Goal: Use online tool/utility: Utilize a website feature to perform a specific function

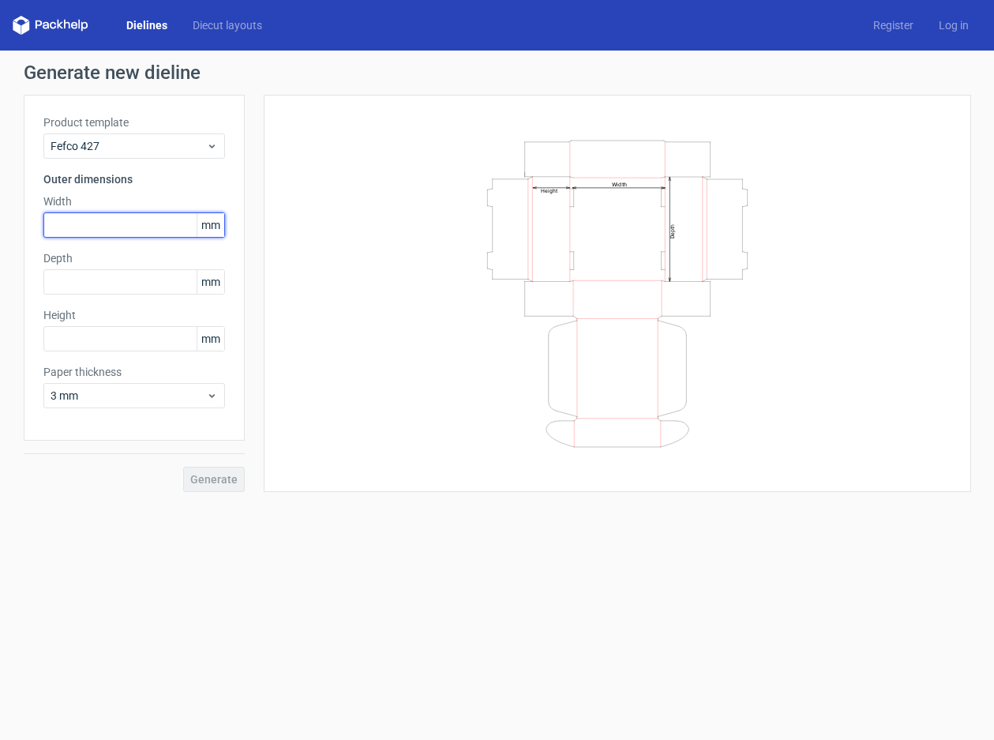
click at [166, 229] on input "text" at bounding box center [134, 224] width 182 height 25
type input "547"
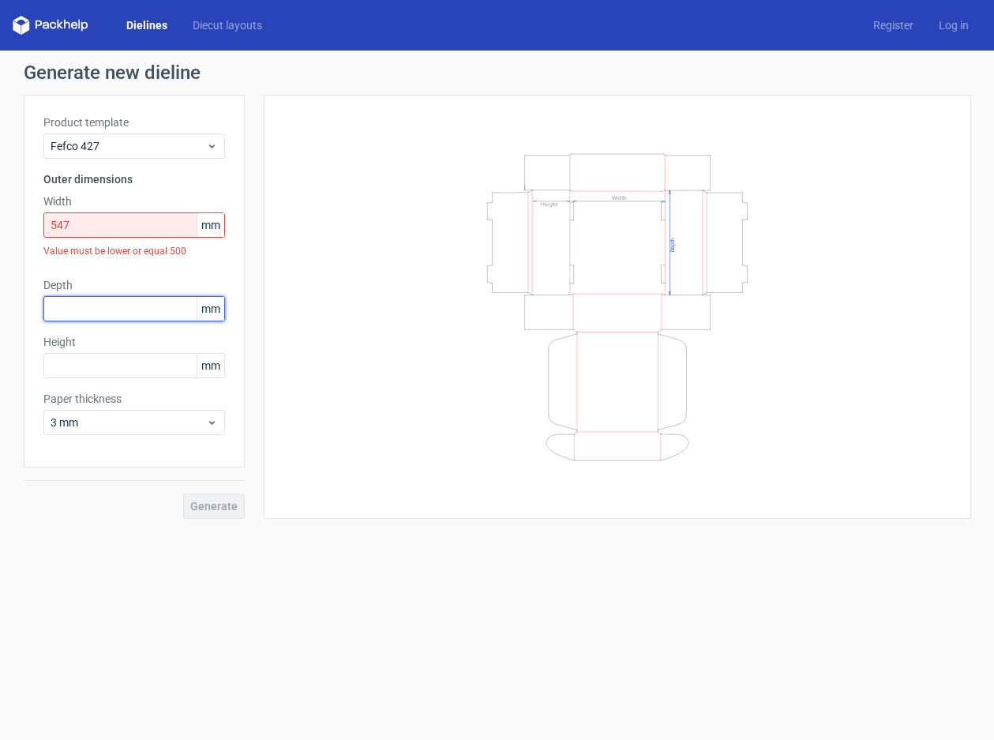
click at [144, 296] on input "text" at bounding box center [134, 308] width 182 height 25
click at [138, 314] on input "text" at bounding box center [134, 308] width 182 height 25
click at [213, 426] on icon at bounding box center [212, 422] width 12 height 13
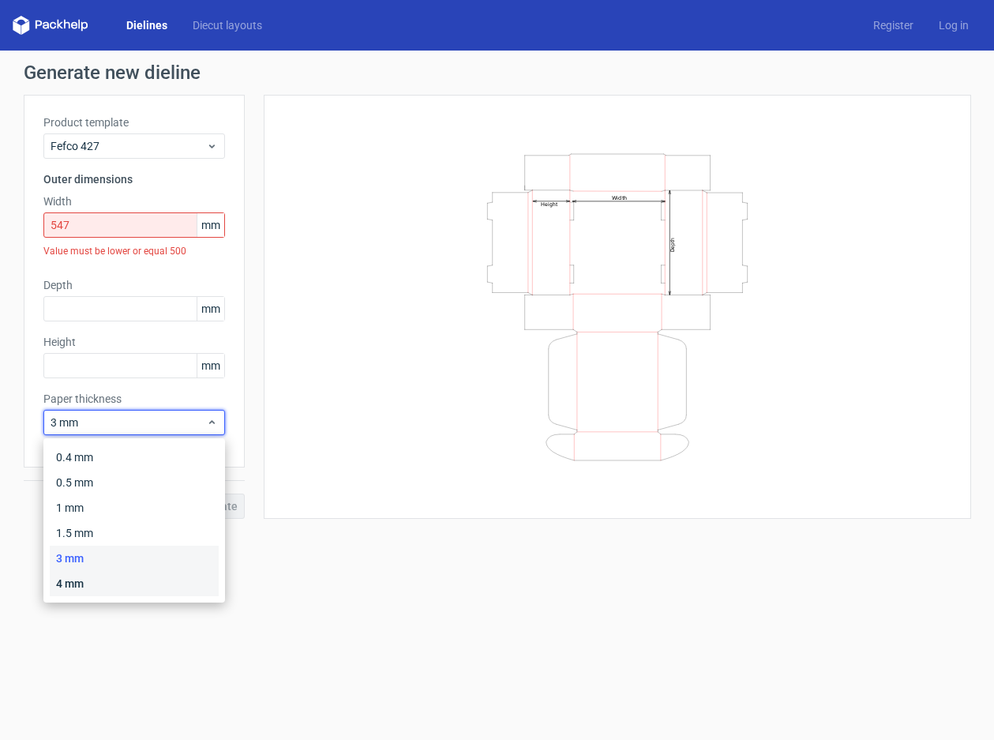
click at [99, 582] on div "4 mm" at bounding box center [134, 583] width 169 height 25
click at [211, 424] on icon at bounding box center [212, 422] width 12 height 13
click at [113, 545] on div "3 mm" at bounding box center [134, 557] width 169 height 25
click at [215, 426] on icon at bounding box center [212, 422] width 12 height 13
click at [117, 584] on div "4 mm" at bounding box center [134, 583] width 169 height 25
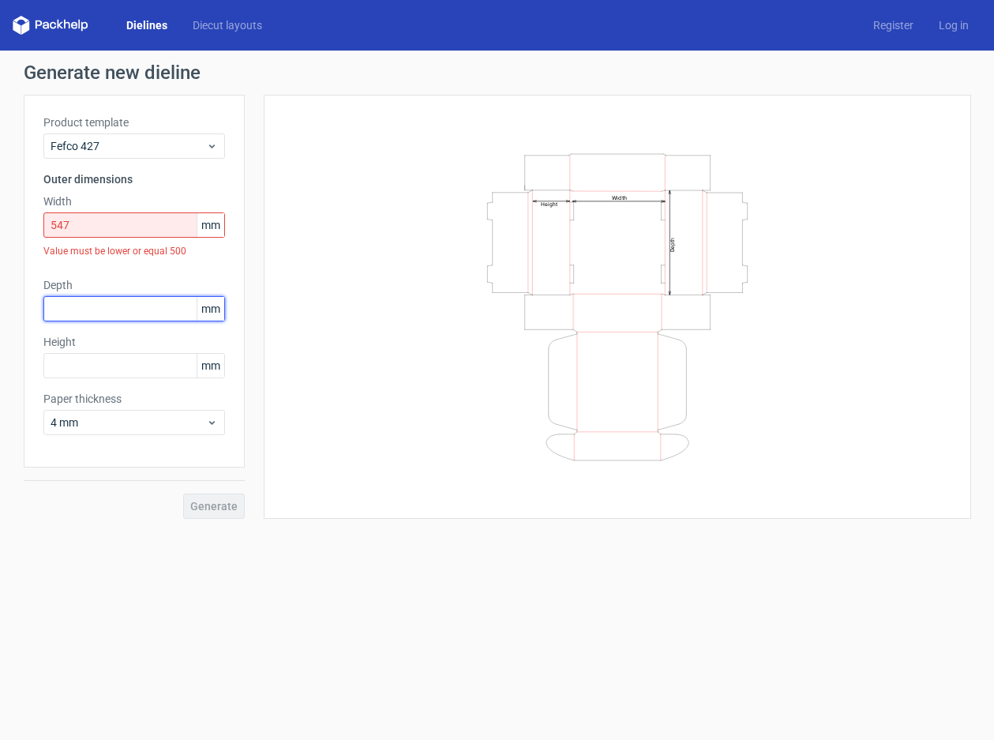
click at [133, 303] on input "text" at bounding box center [134, 308] width 182 height 25
type input "493"
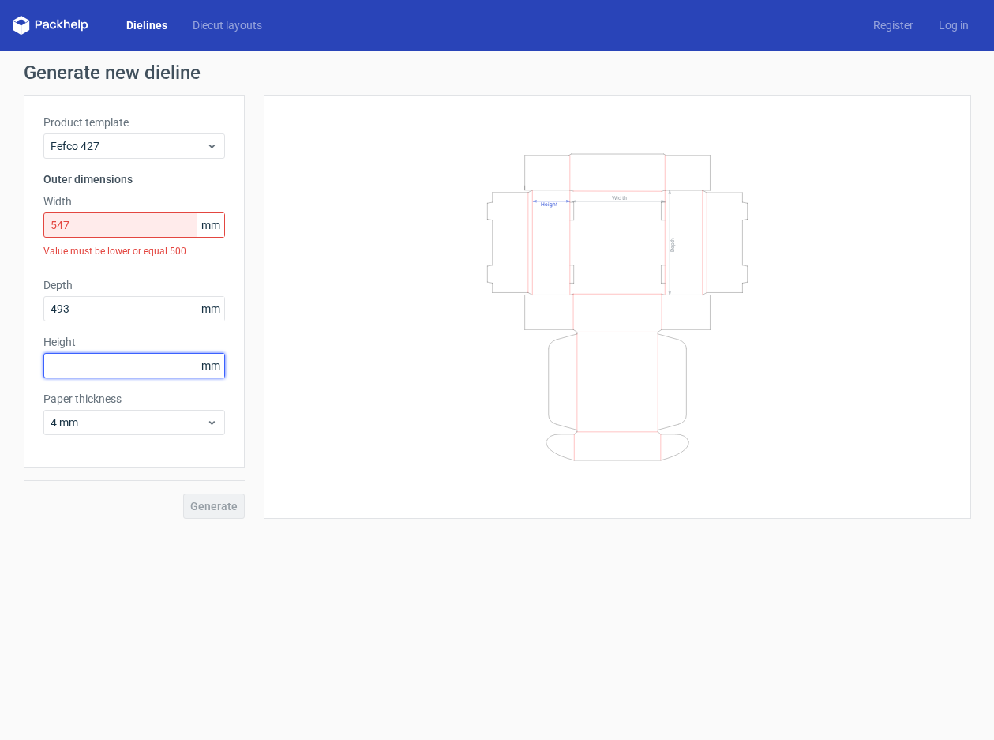
click at [148, 358] on input "text" at bounding box center [134, 365] width 182 height 25
type input "50"
click at [174, 431] on div "4 mm" at bounding box center [134, 422] width 182 height 25
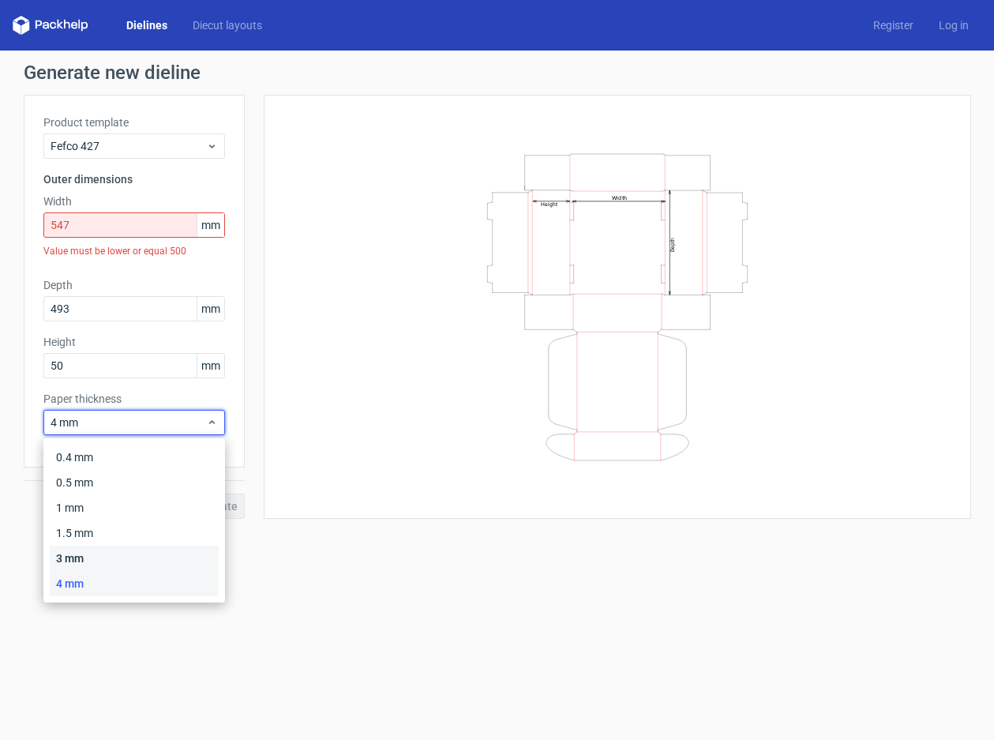
click at [133, 550] on div "3 mm" at bounding box center [134, 557] width 169 height 25
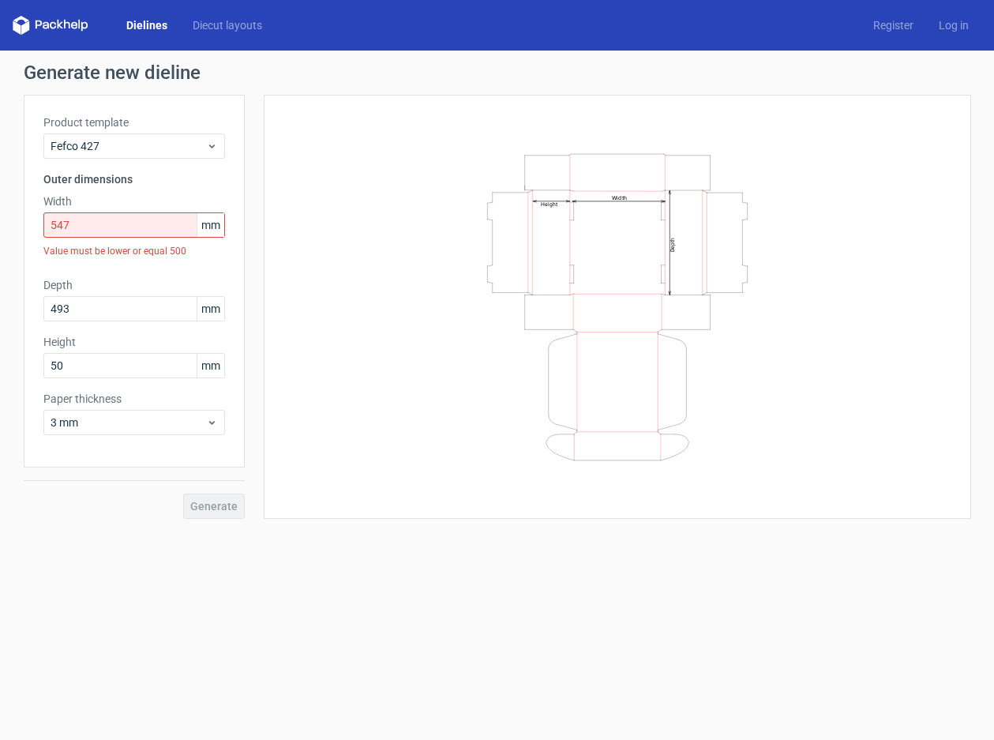
click at [218, 511] on div "Generate" at bounding box center [134, 492] width 221 height 51
click at [219, 508] on div "Generate" at bounding box center [134, 492] width 221 height 51
click at [136, 230] on input "547" at bounding box center [134, 224] width 182 height 25
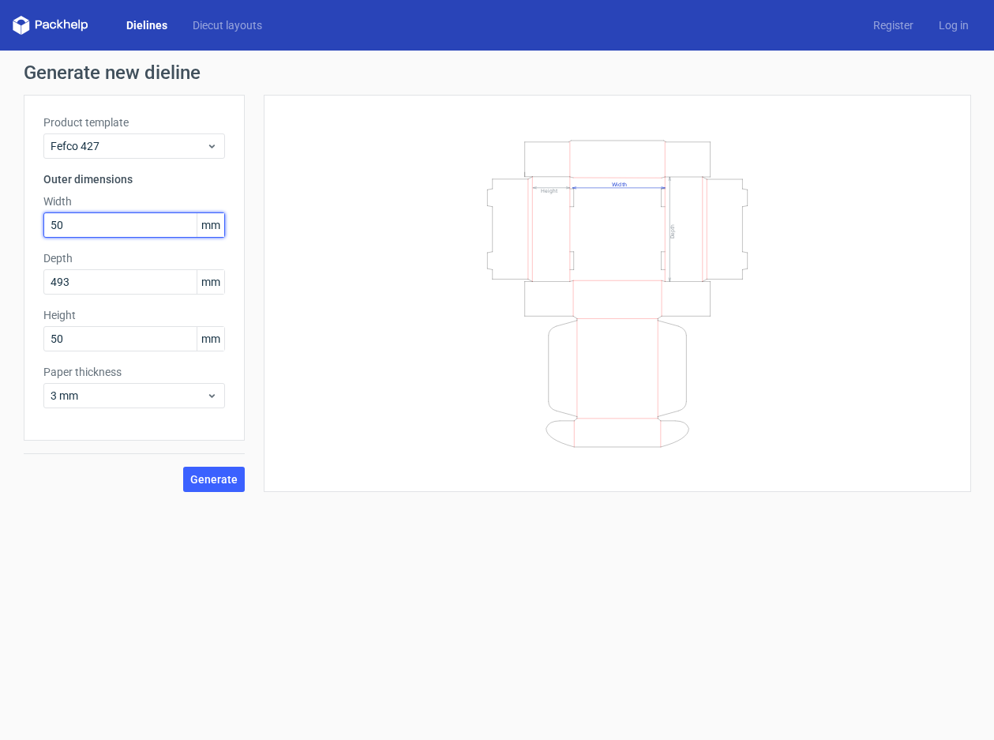
type input "500"
click at [224, 483] on span "Generate" at bounding box center [213, 479] width 47 height 11
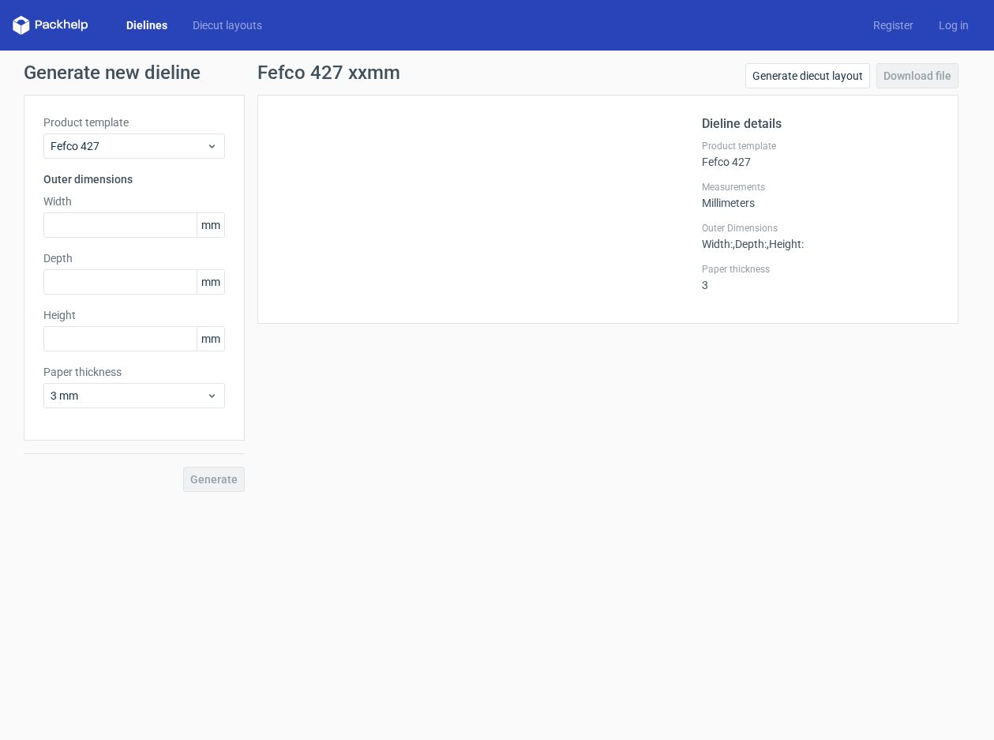
click at [146, 25] on link "Dielines" at bounding box center [147, 25] width 66 height 16
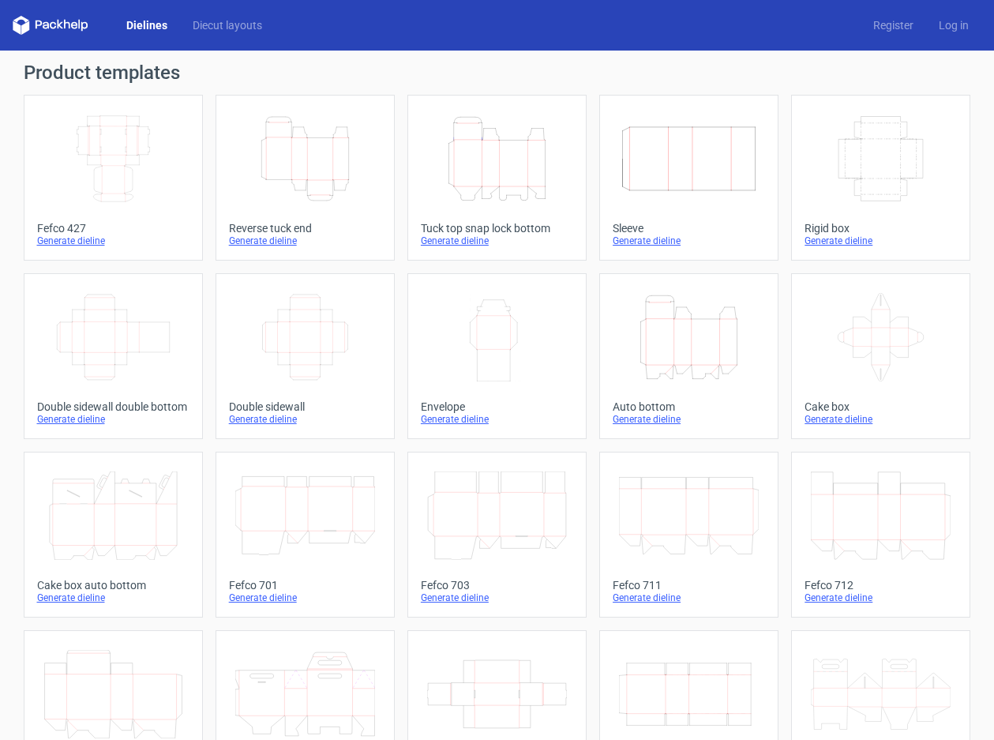
click at [114, 170] on icon "Width Depth Height" at bounding box center [113, 158] width 140 height 88
